Goal: Transaction & Acquisition: Purchase product/service

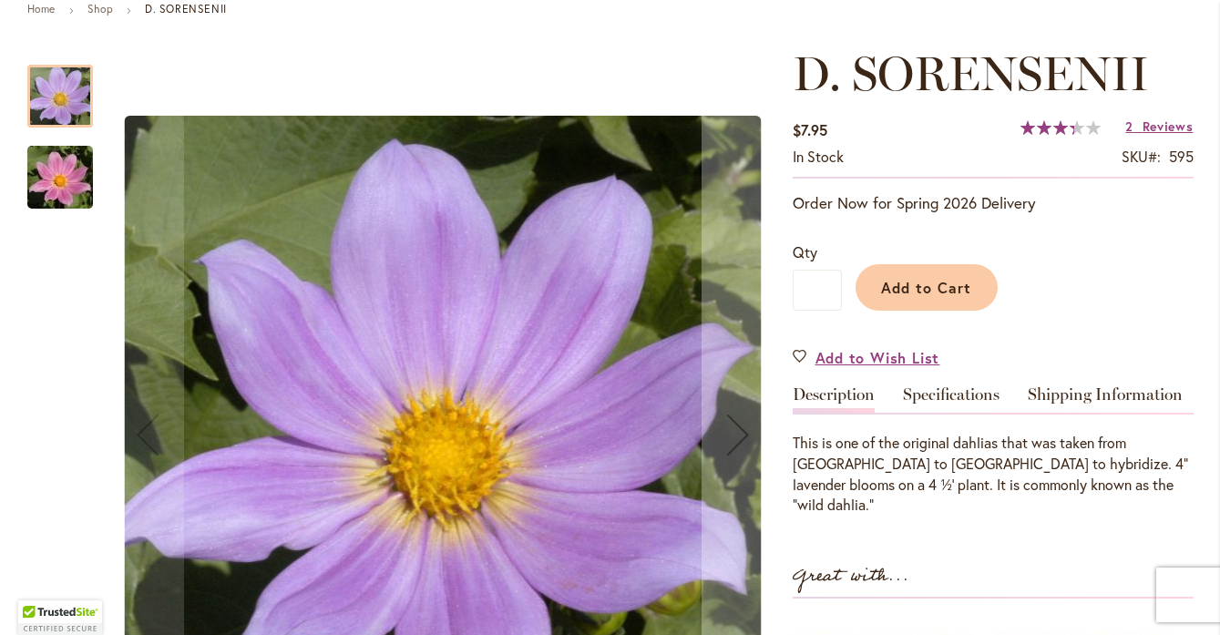
scroll to position [224, 0]
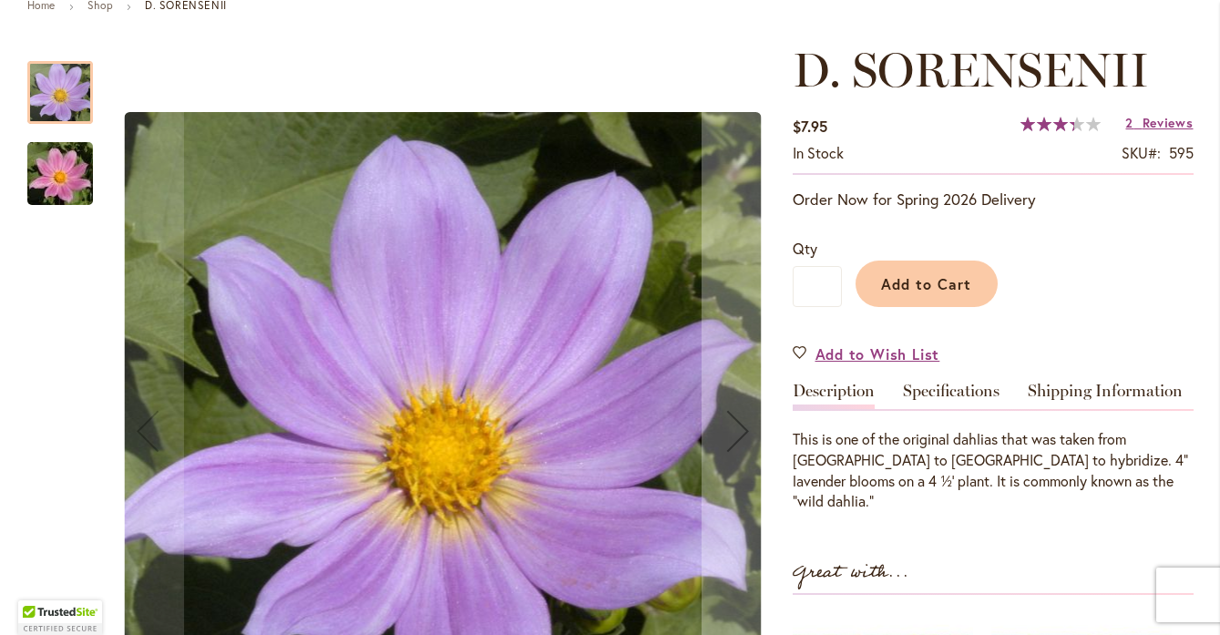
click at [82, 180] on img "D. SORENSENII" at bounding box center [60, 173] width 131 height 87
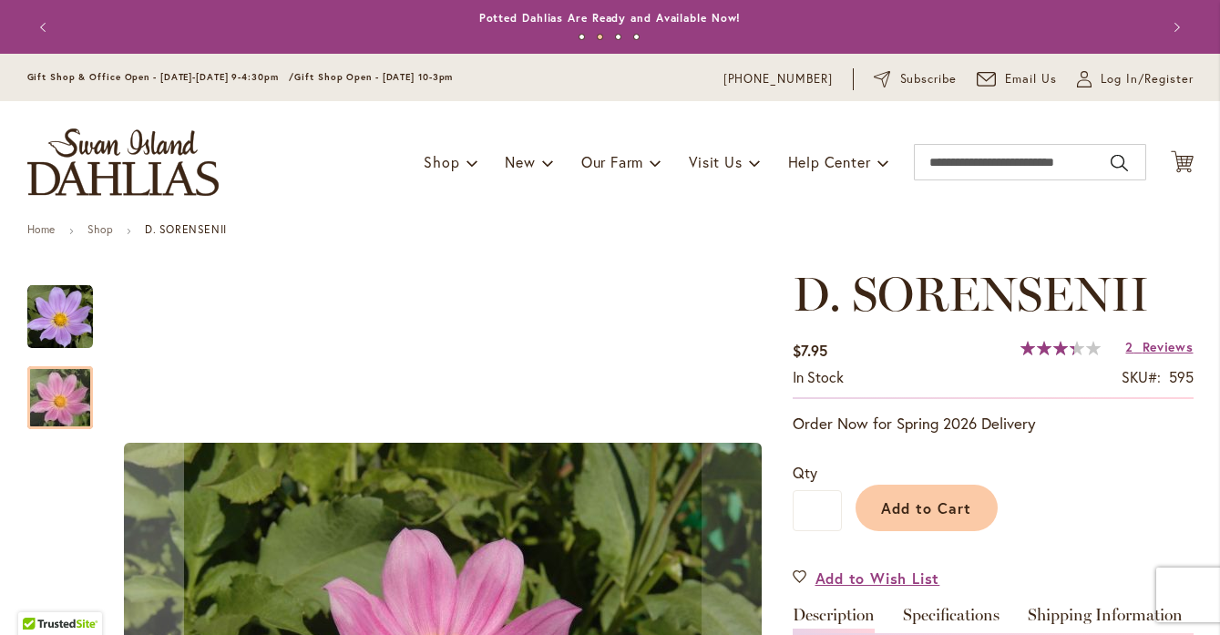
scroll to position [0, 0]
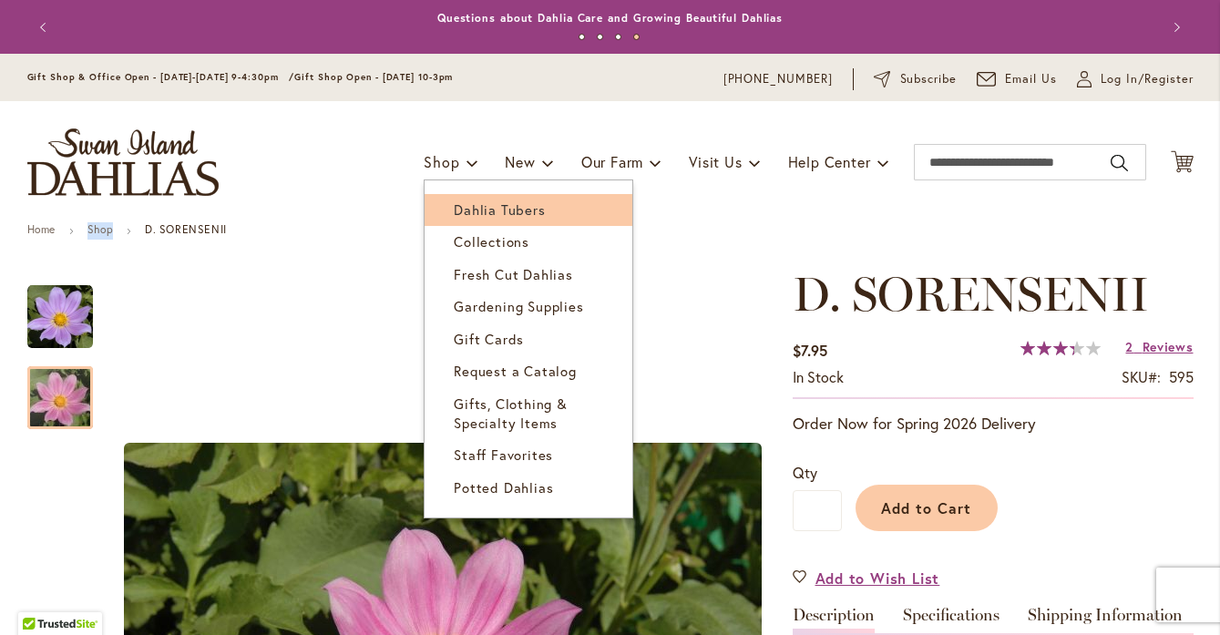
click at [467, 205] on span "Dahlia Tubers" at bounding box center [499, 209] width 91 height 18
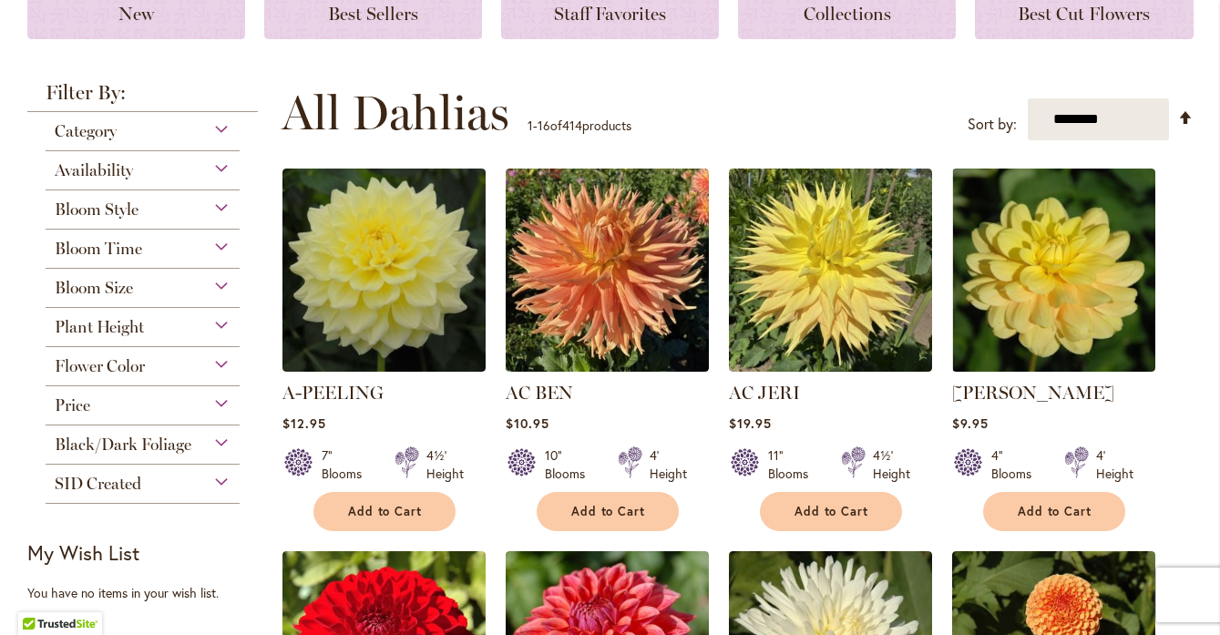
scroll to position [292, 0]
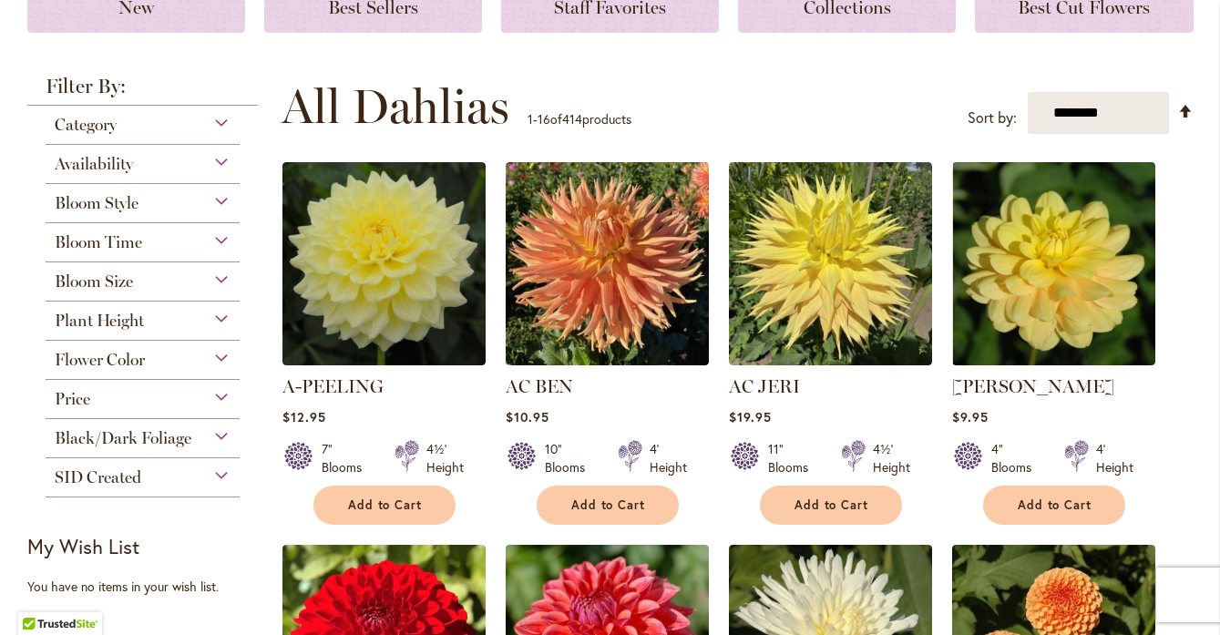
click at [219, 471] on div "SID Created" at bounding box center [143, 472] width 195 height 29
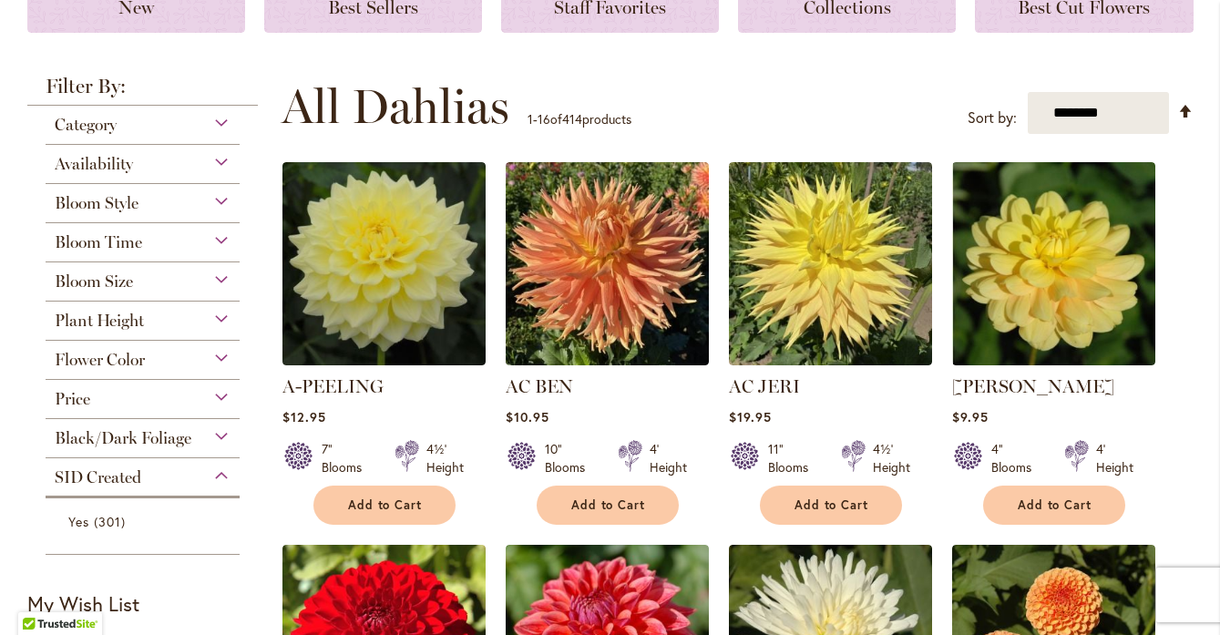
click at [219, 471] on div "SID Created" at bounding box center [143, 472] width 195 height 29
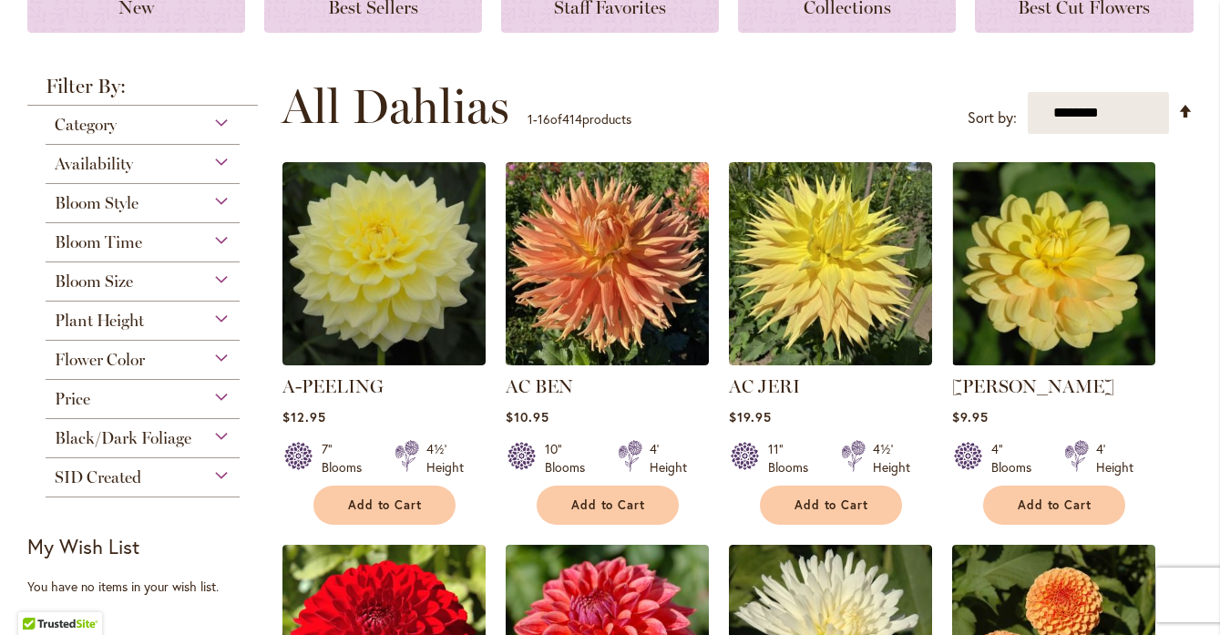
click at [224, 435] on div "Black/Dark Foliage" at bounding box center [143, 433] width 195 height 29
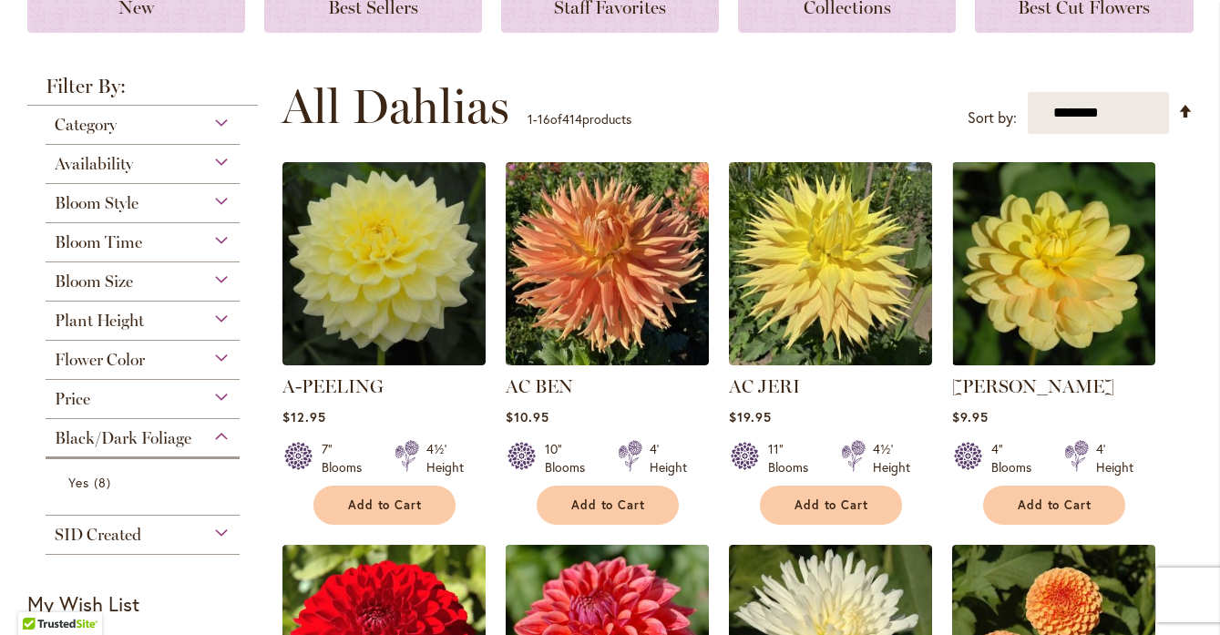
click at [224, 435] on div "Black/Dark Foliage" at bounding box center [143, 433] width 195 height 29
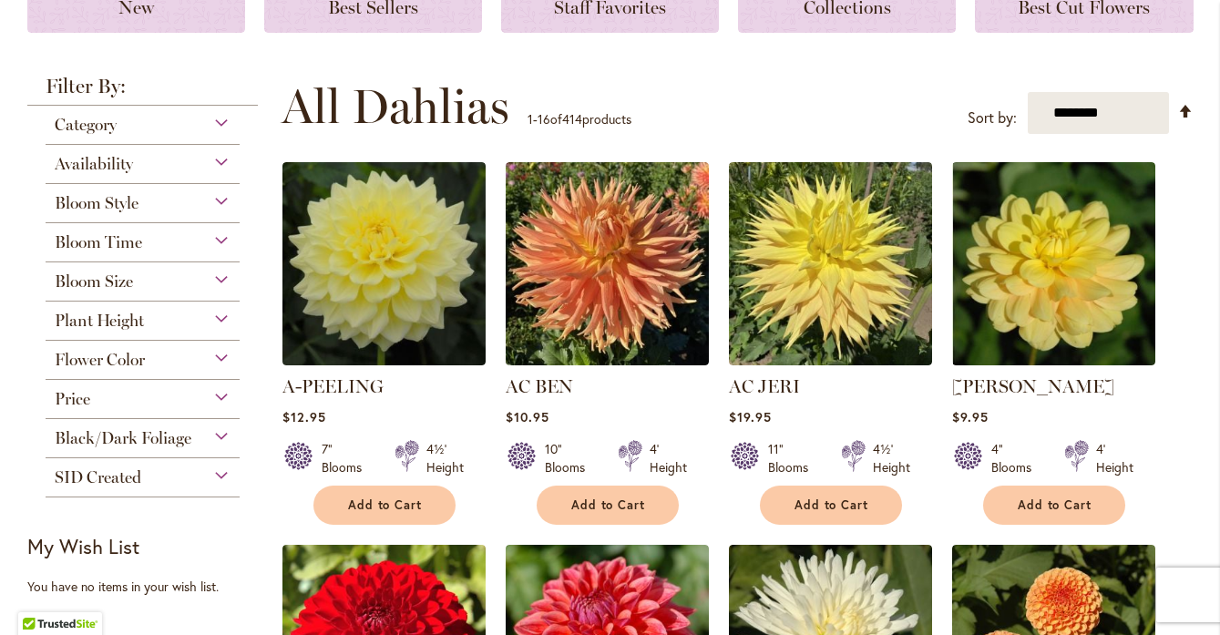
click at [226, 354] on div "Flower Color" at bounding box center [143, 355] width 195 height 29
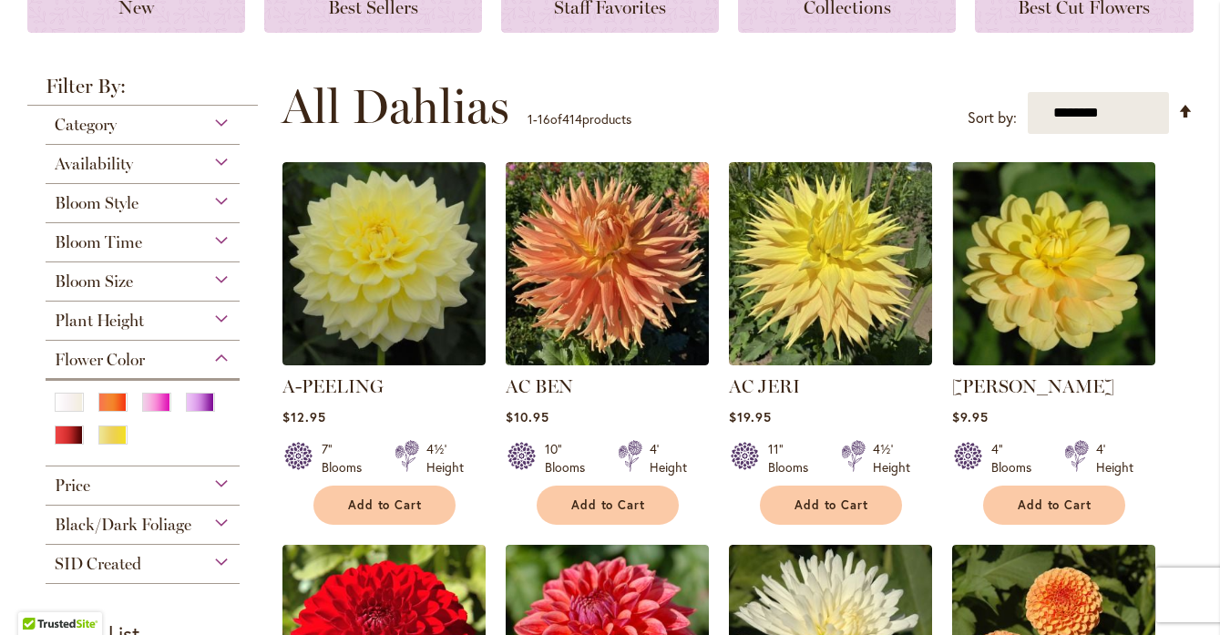
click at [226, 354] on div "Flower Color" at bounding box center [143, 355] width 195 height 29
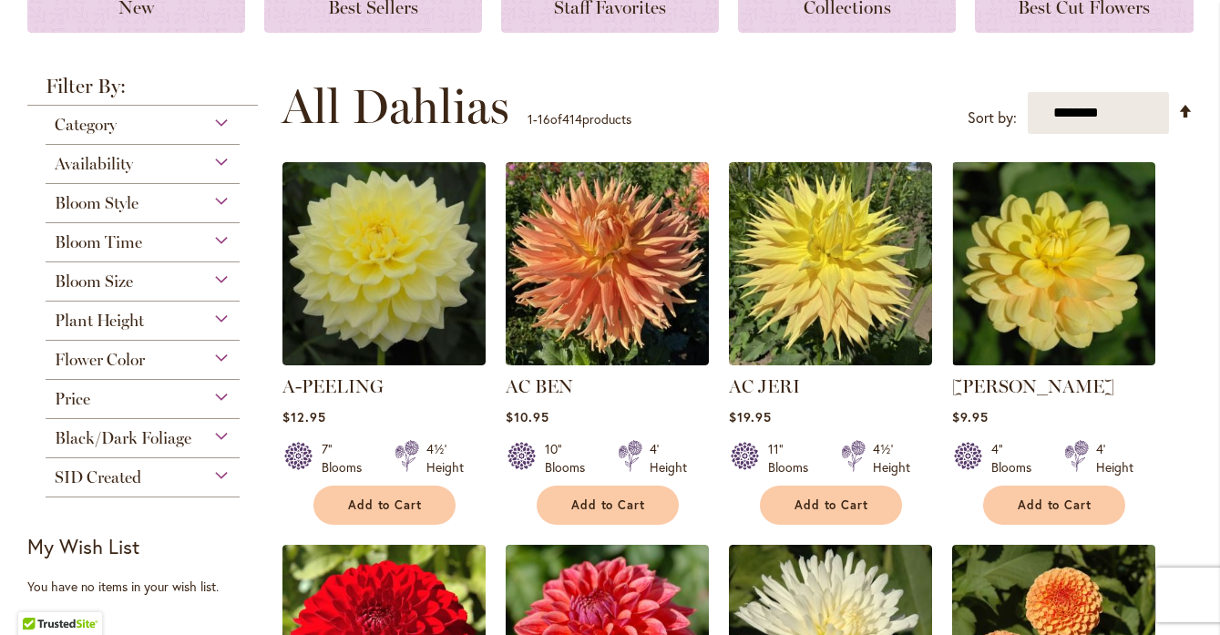
click at [226, 314] on div "Plant Height" at bounding box center [143, 316] width 195 height 29
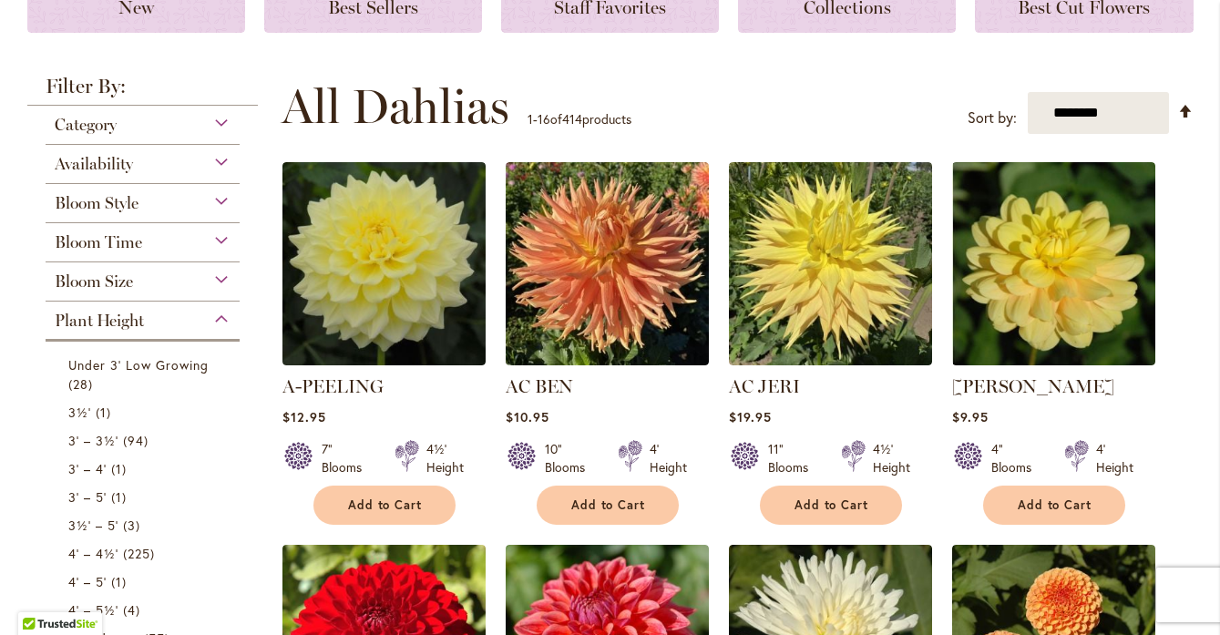
scroll to position [593, 0]
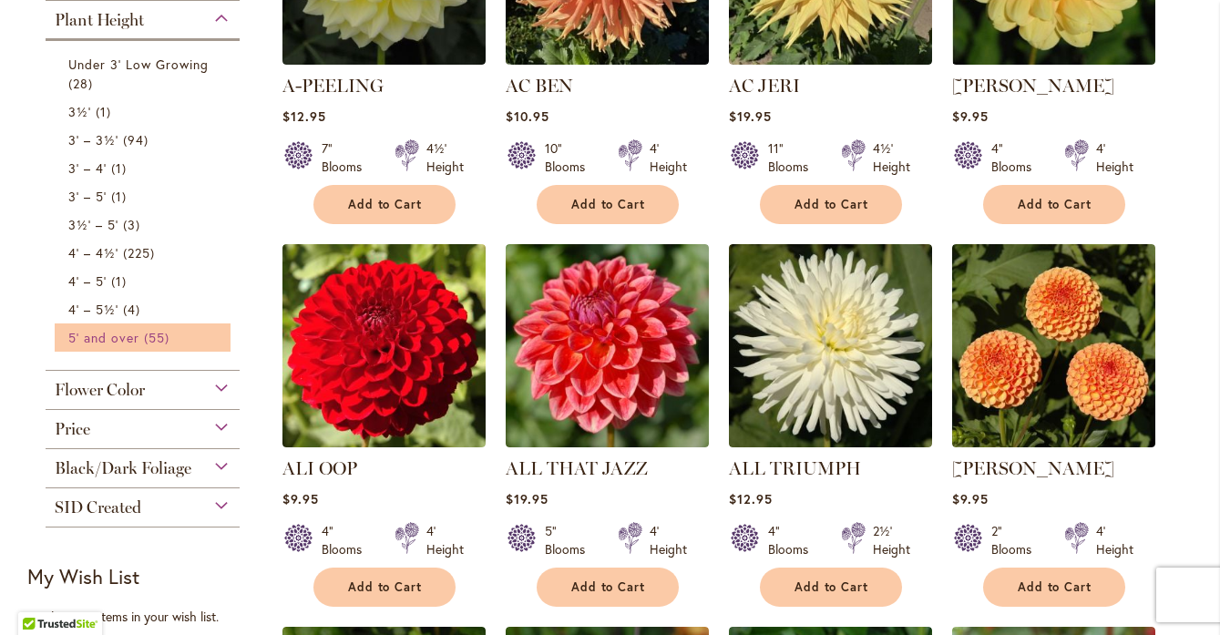
click at [110, 333] on span "5' and over" at bounding box center [104, 337] width 72 height 17
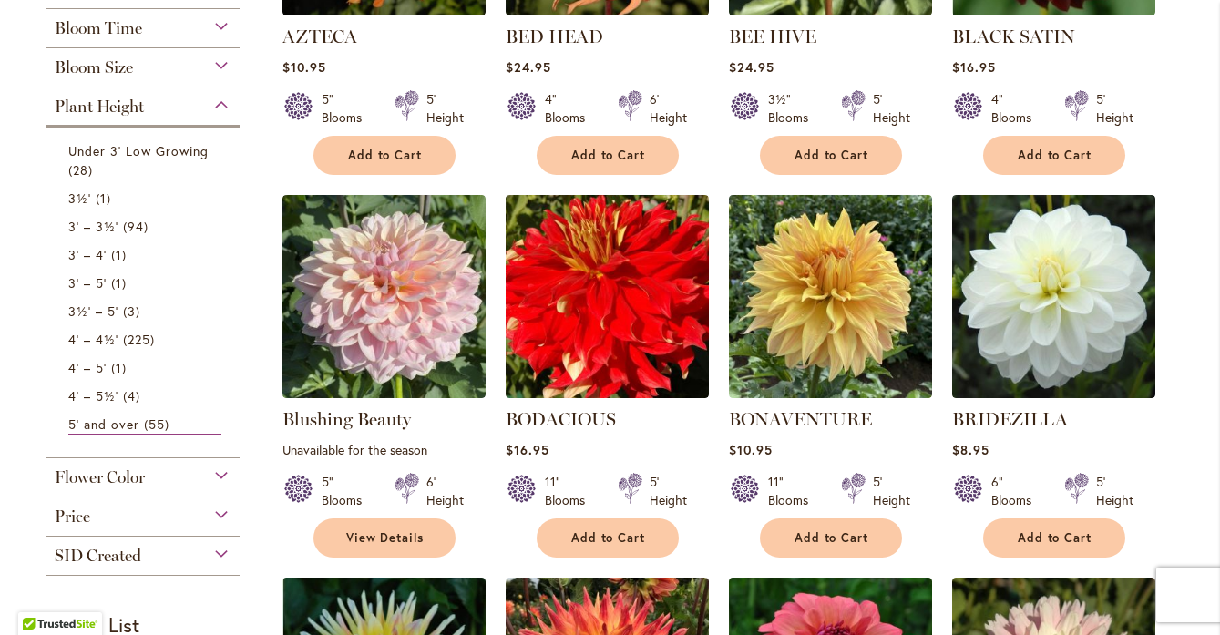
scroll to position [606, 0]
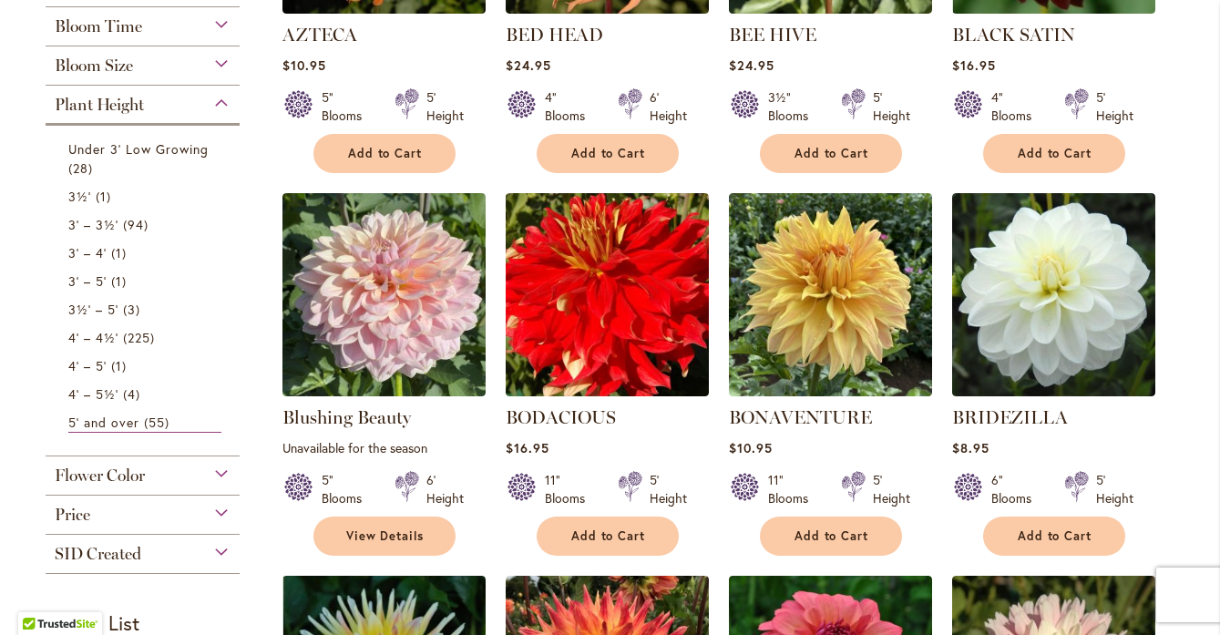
click at [219, 101] on div "Plant Height" at bounding box center [143, 100] width 195 height 29
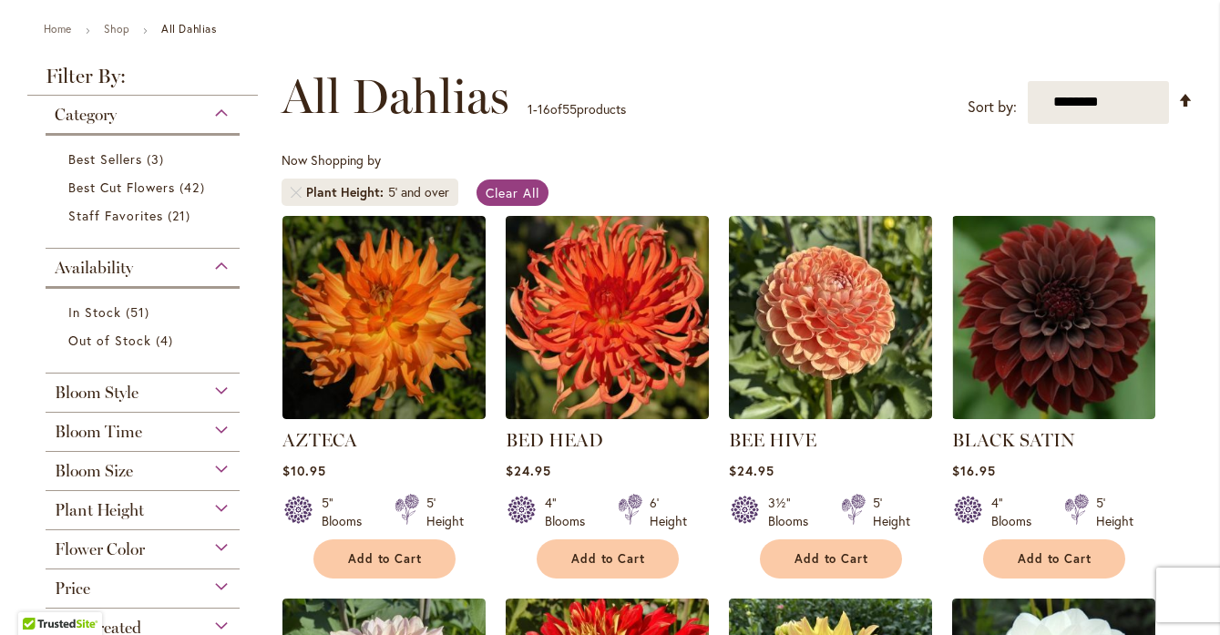
scroll to position [194, 0]
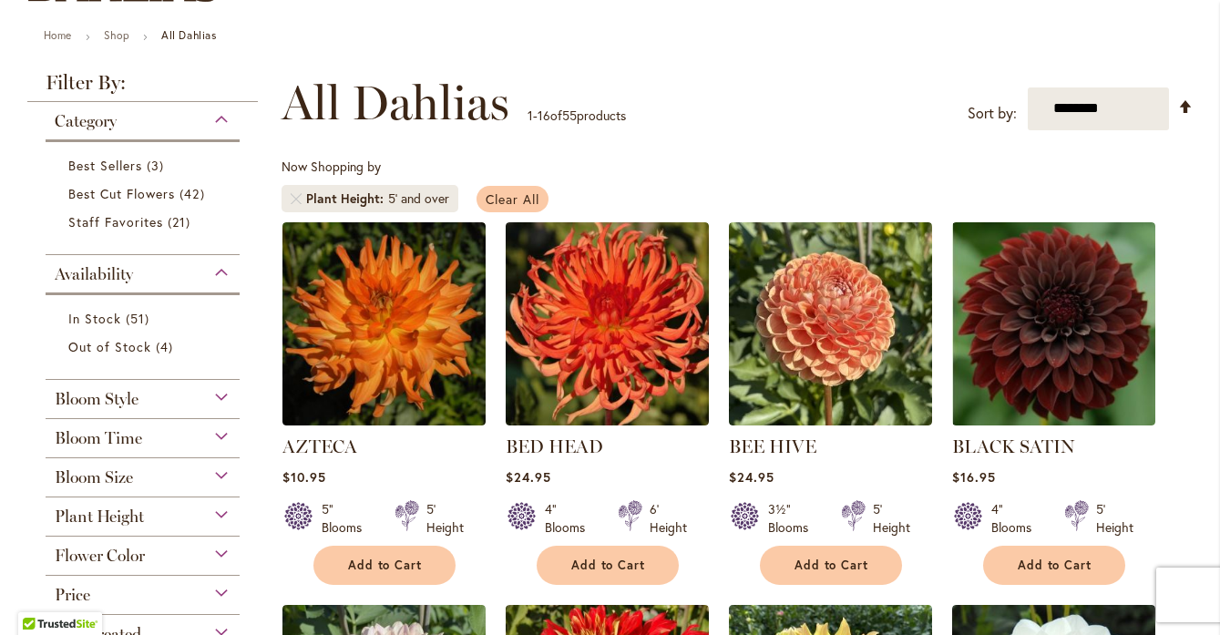
click at [499, 190] on span "Clear All" at bounding box center [513, 198] width 54 height 17
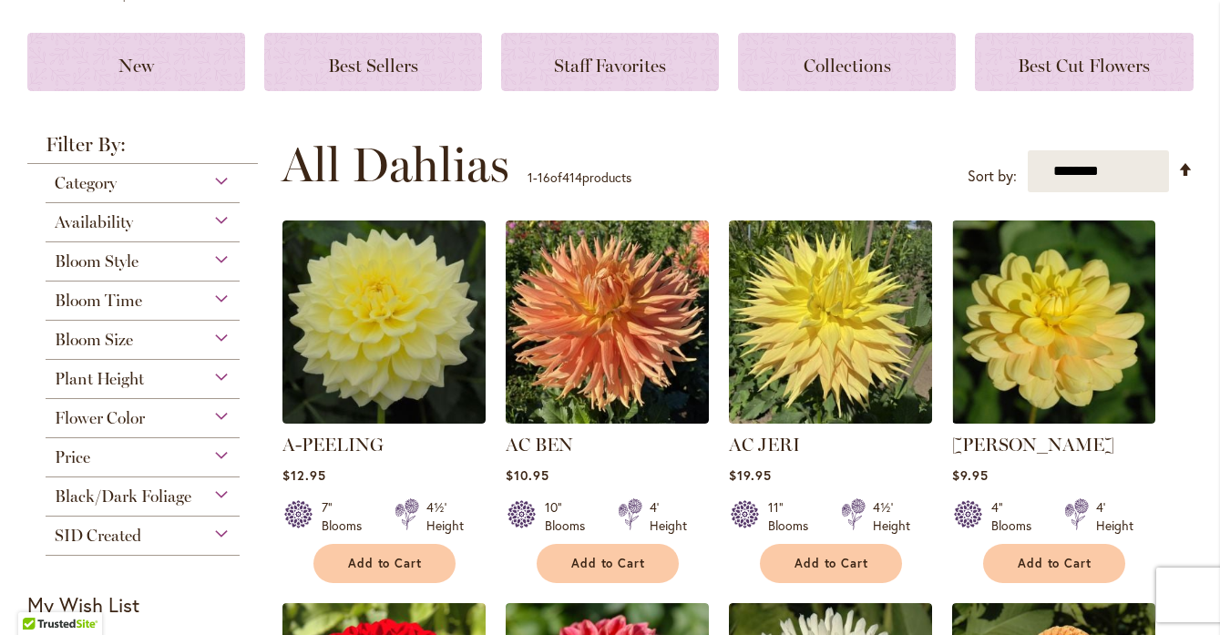
scroll to position [248, 0]
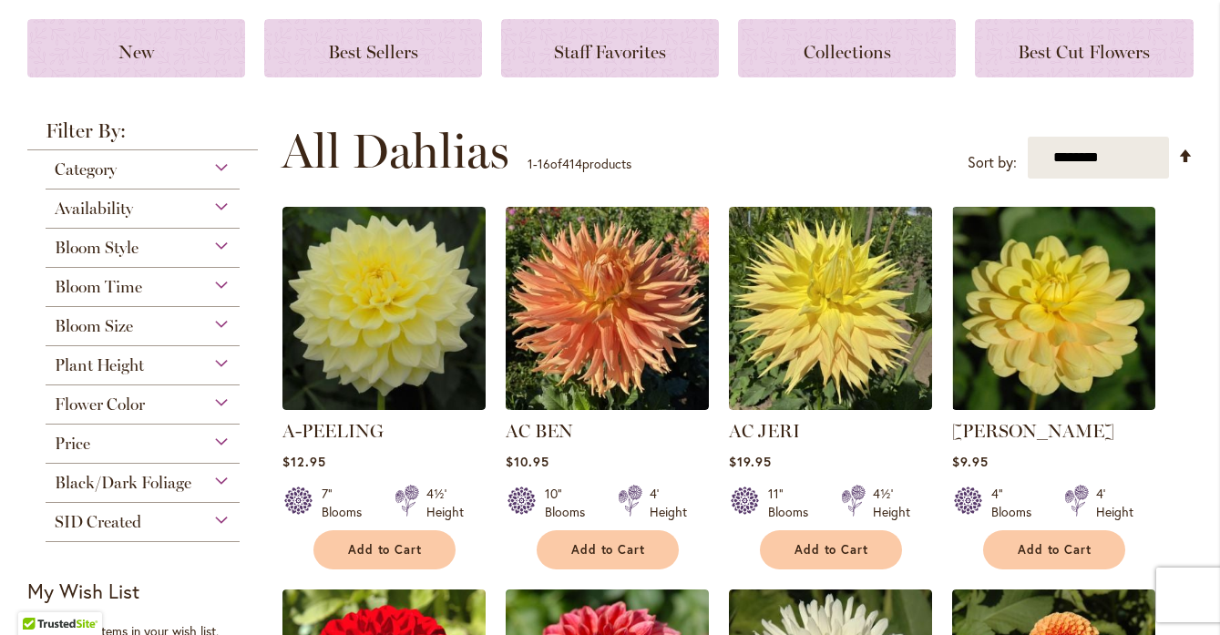
click at [219, 163] on div "Category" at bounding box center [143, 164] width 195 height 29
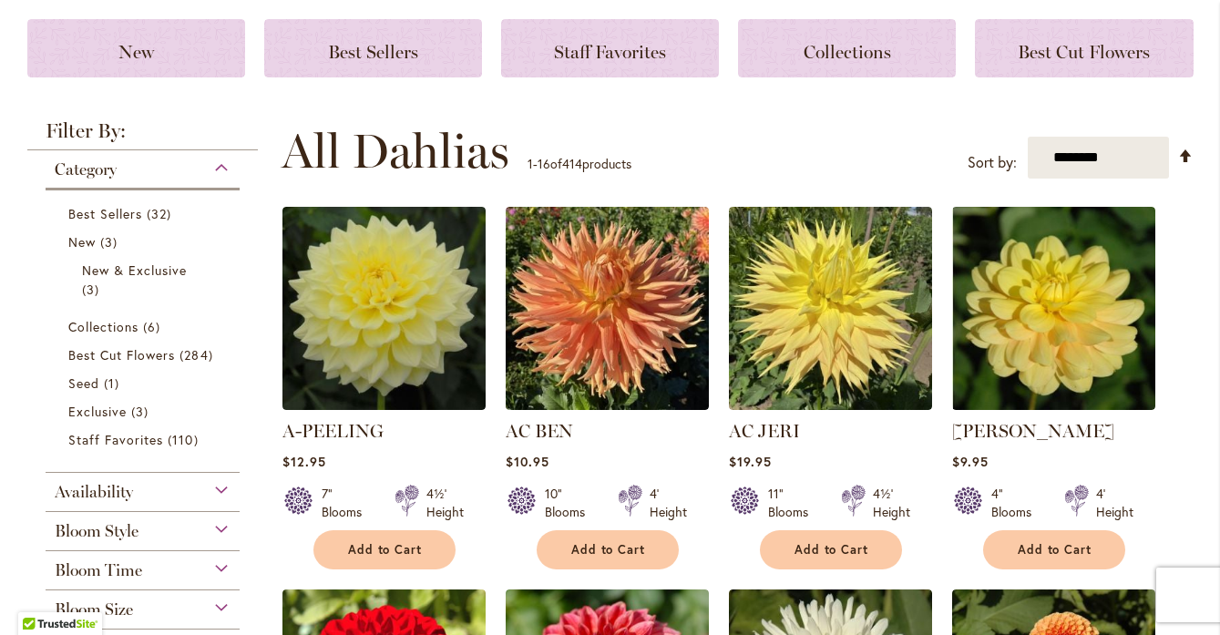
click at [225, 161] on div "Category" at bounding box center [143, 164] width 195 height 29
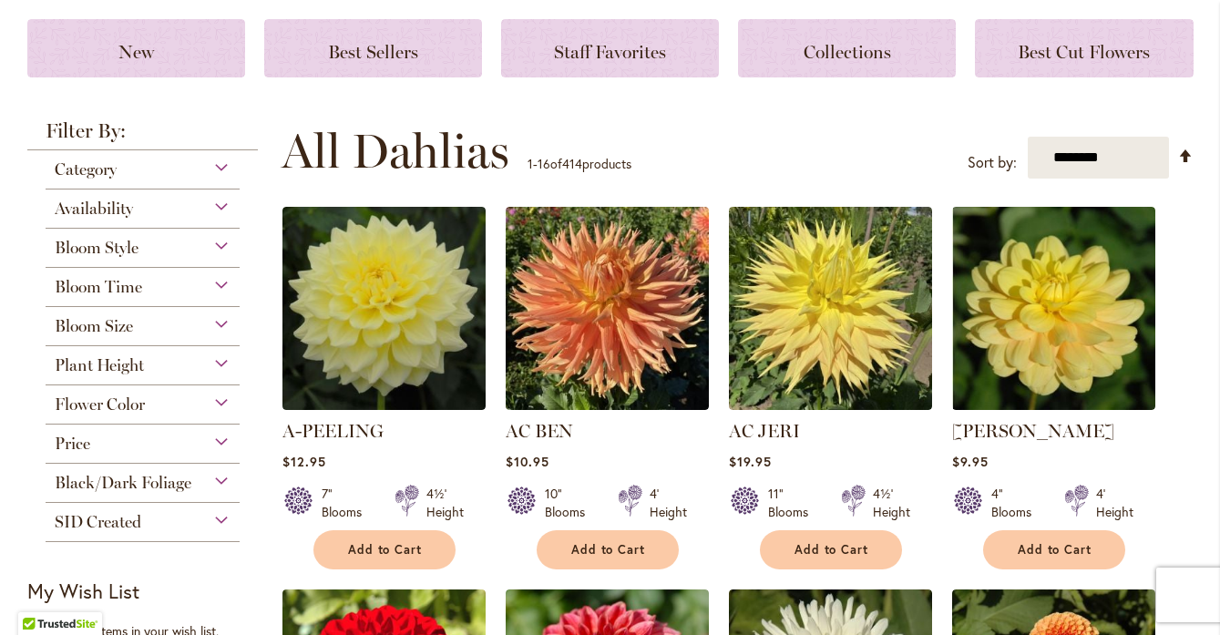
click at [221, 205] on div "Availability" at bounding box center [143, 204] width 195 height 29
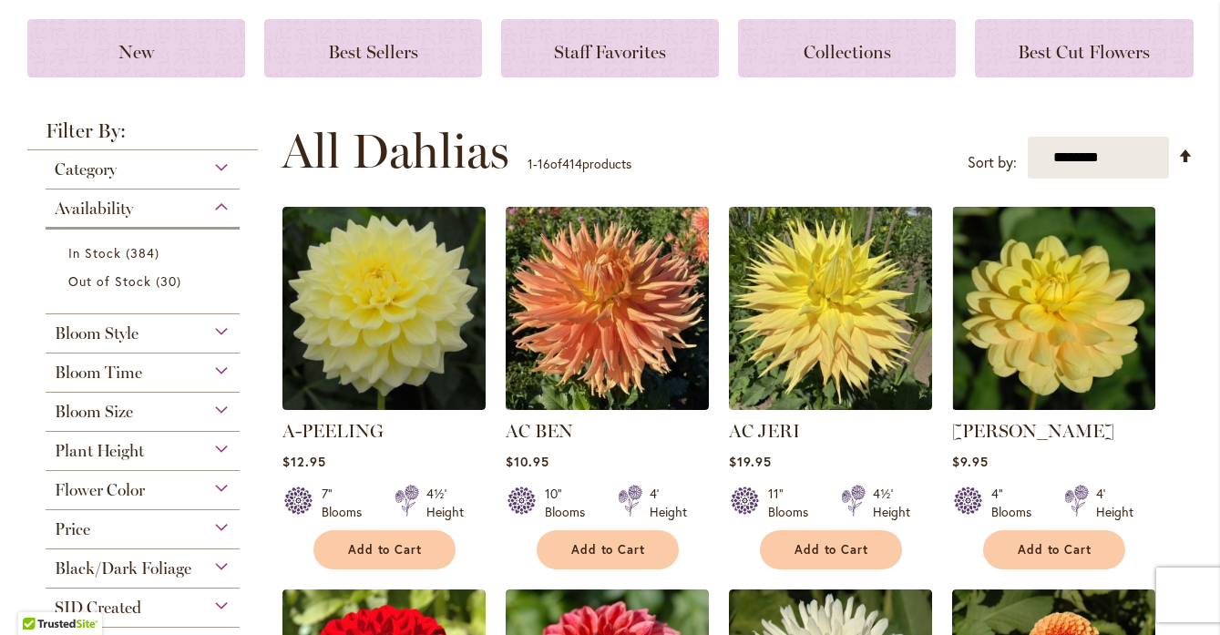
click at [221, 205] on div "Availability" at bounding box center [143, 204] width 195 height 29
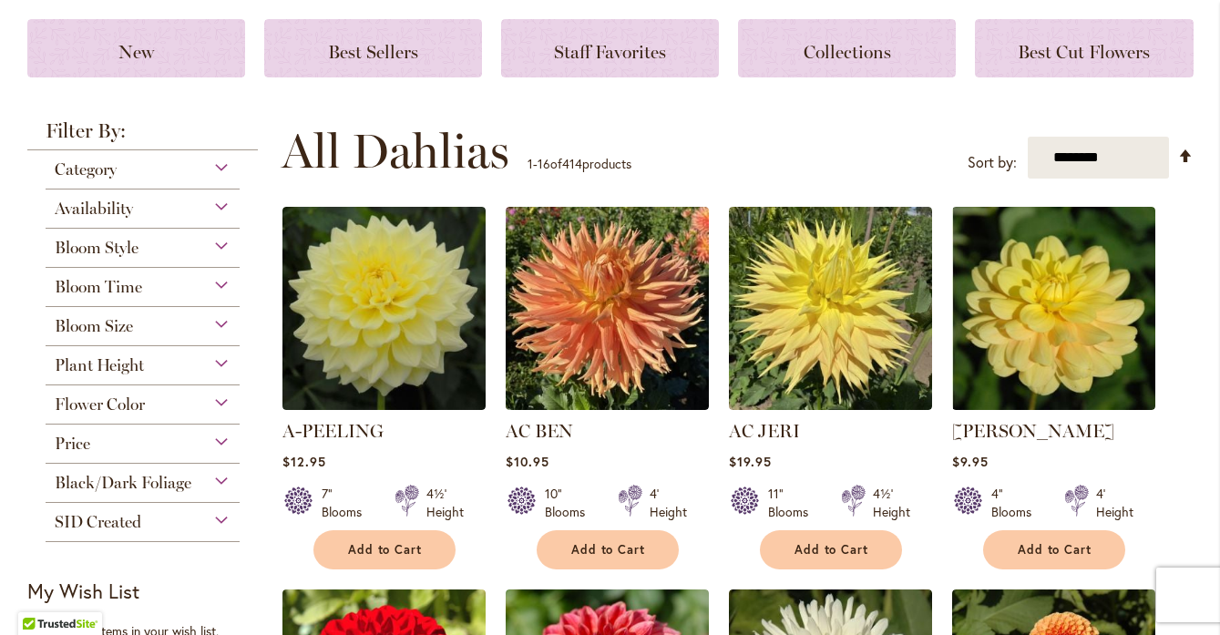
click at [222, 245] on div "Bloom Style" at bounding box center [143, 243] width 195 height 29
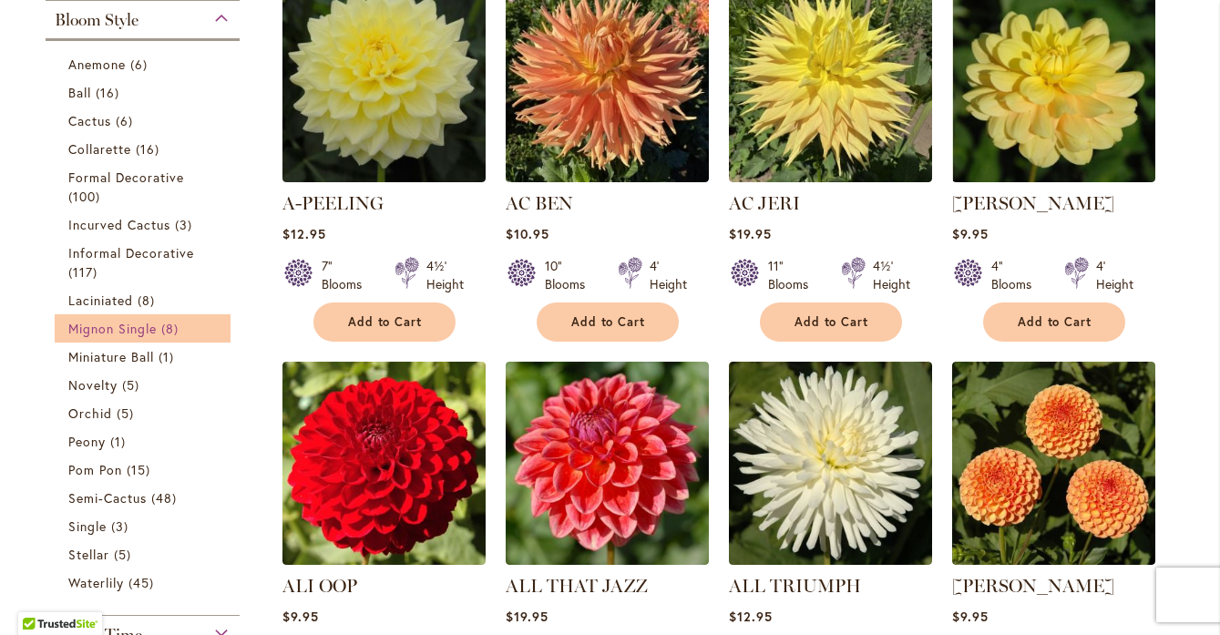
click at [133, 330] on span "Mignon Single" at bounding box center [112, 328] width 89 height 17
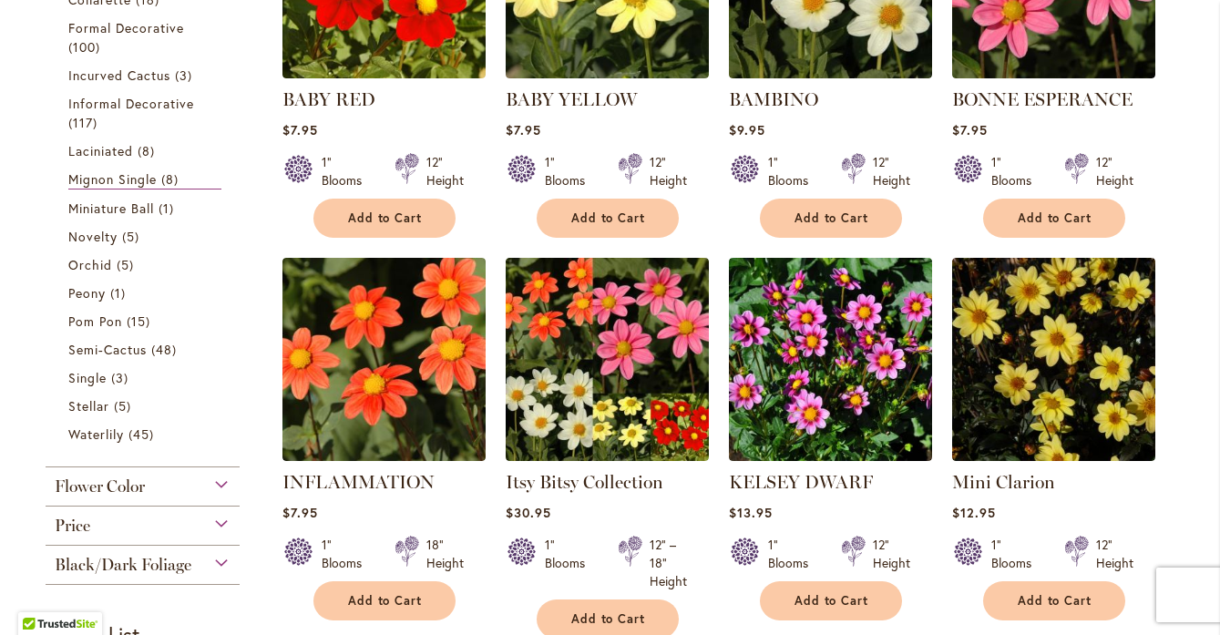
scroll to position [546, 0]
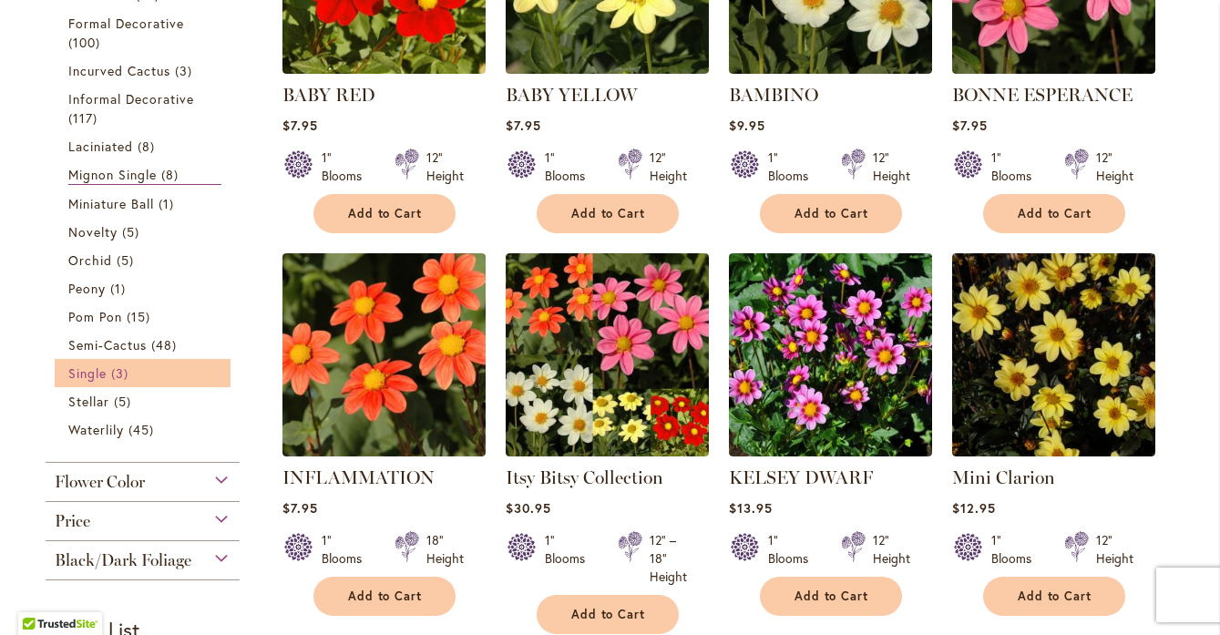
click at [97, 366] on span "Single" at bounding box center [87, 372] width 38 height 17
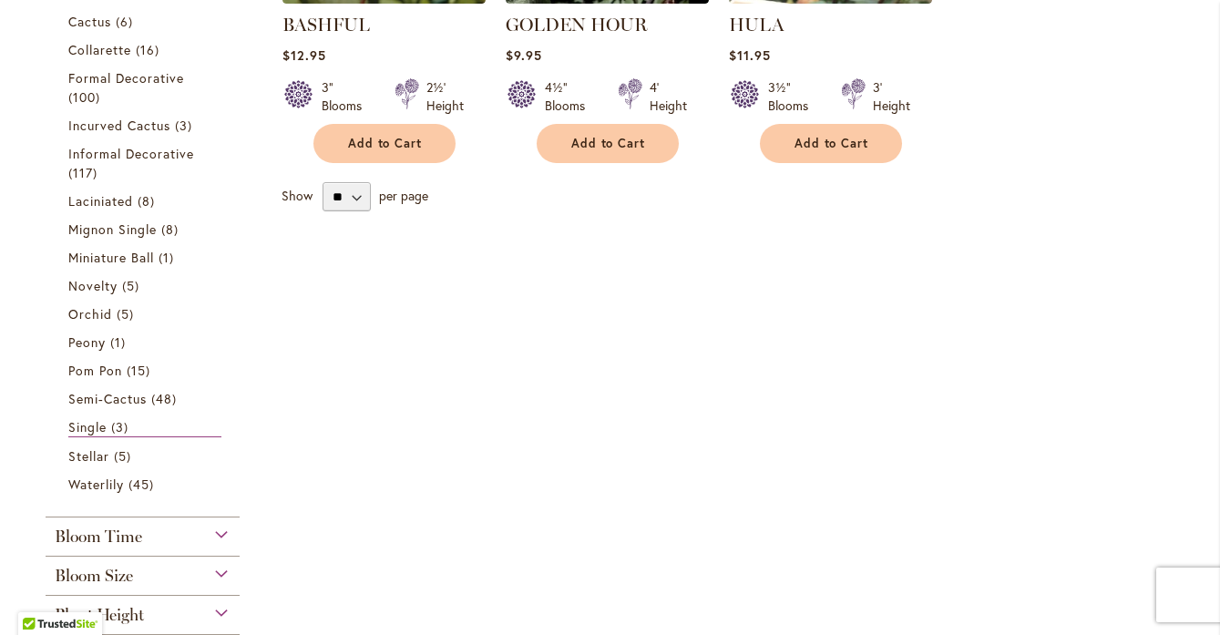
scroll to position [617, 0]
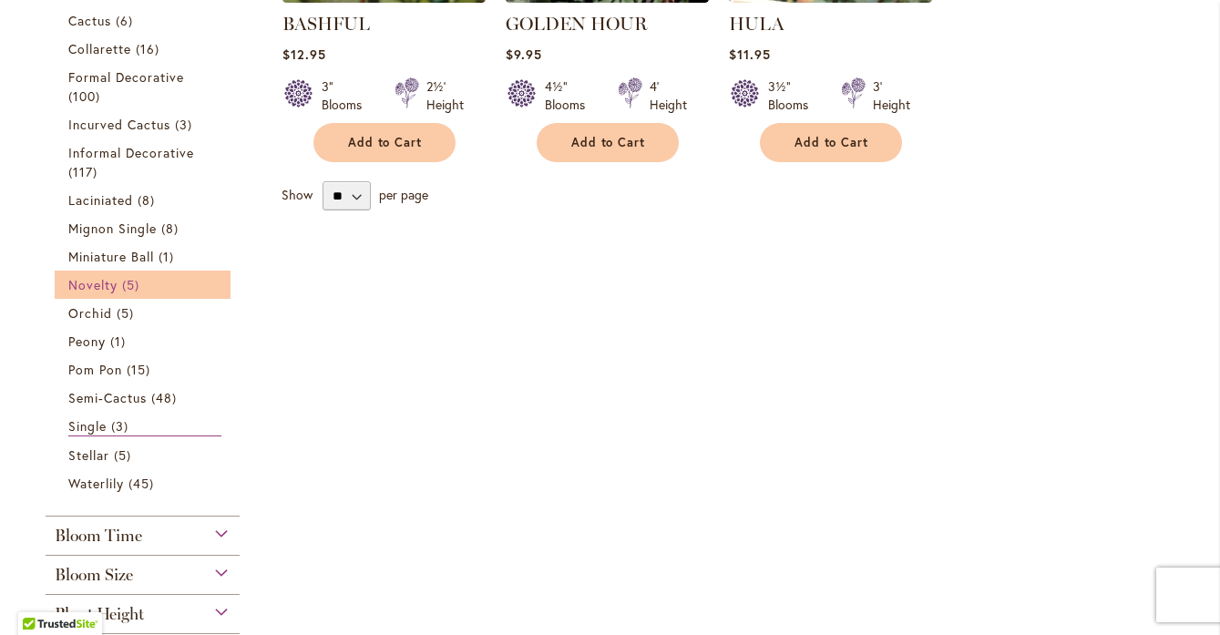
click at [105, 285] on span "Novelty" at bounding box center [92, 284] width 49 height 17
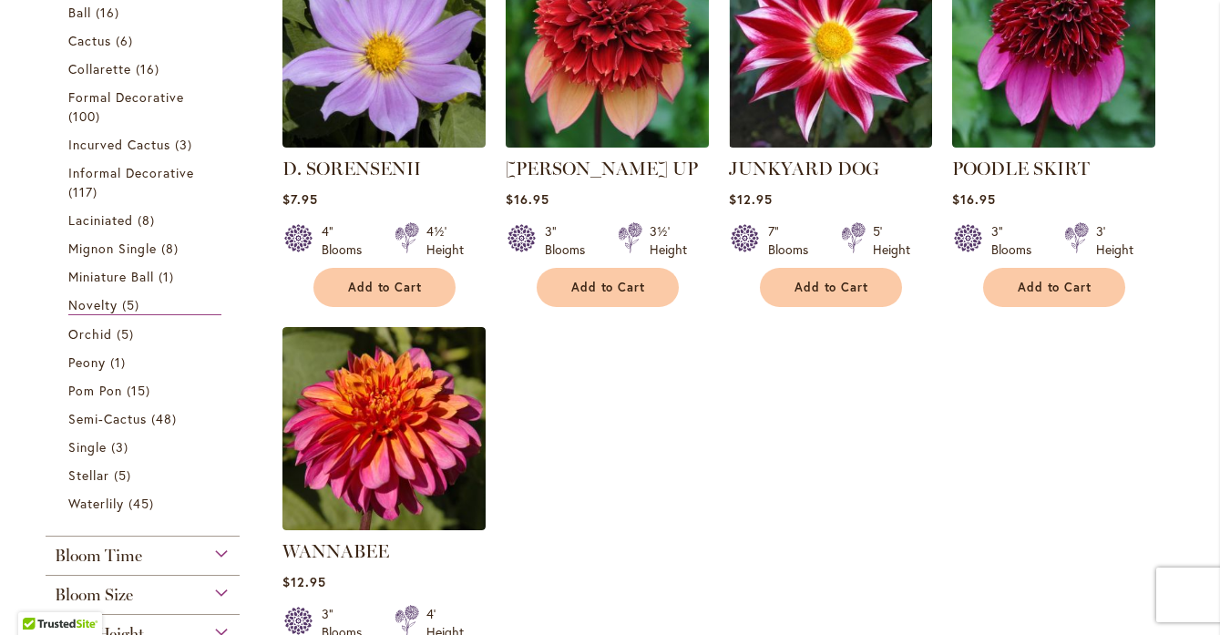
scroll to position [517, 0]
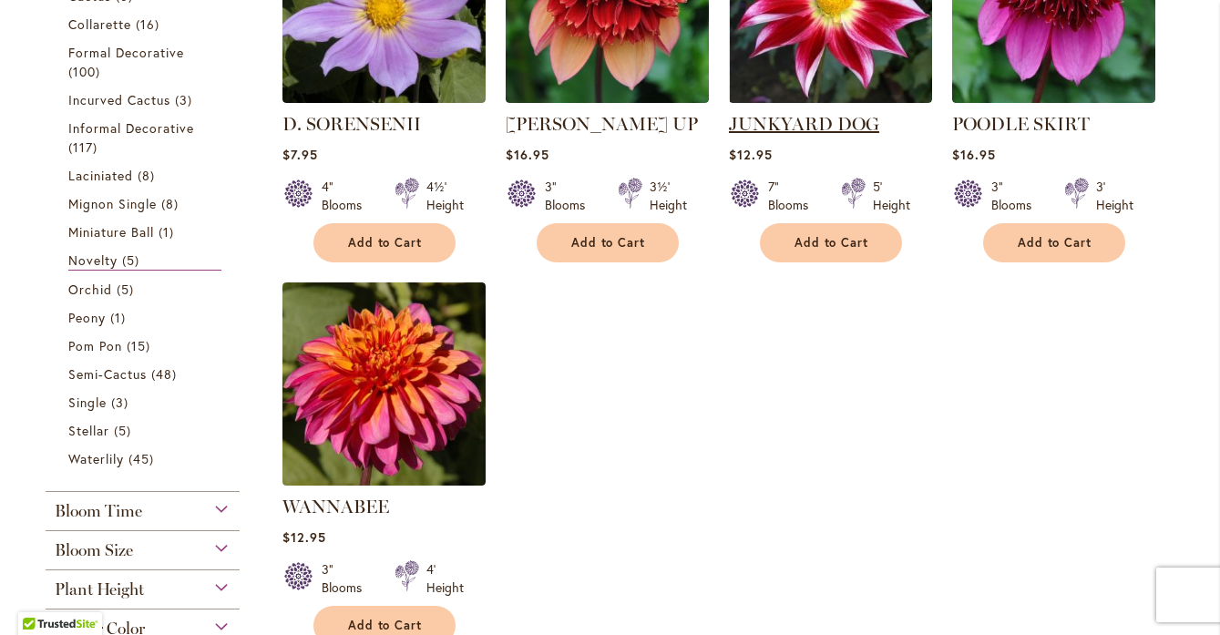
click at [797, 115] on link "JUNKYARD DOG" at bounding box center [804, 124] width 150 height 22
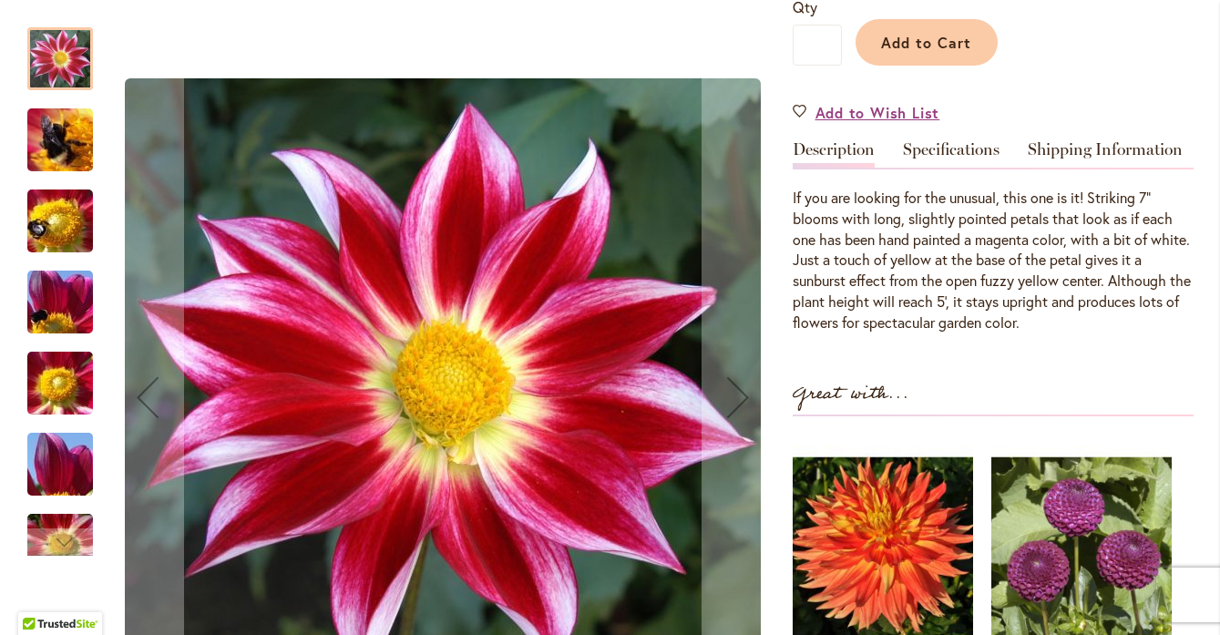
scroll to position [438, 0]
